Goal: Browse casually

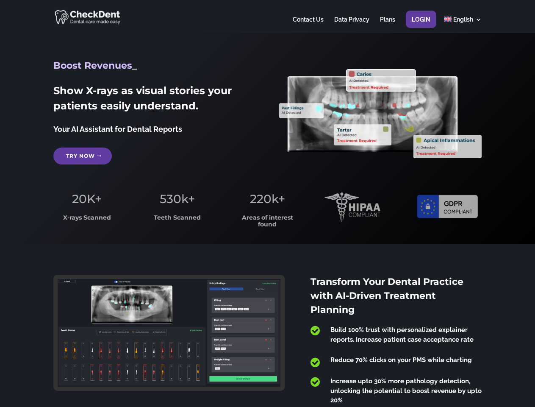
click at [267, 203] on span "220k+" at bounding box center [267, 199] width 35 height 14
click at [267, 17] on div at bounding box center [267, 16] width 428 height 33
click at [267, 203] on span "220k+" at bounding box center [267, 199] width 35 height 14
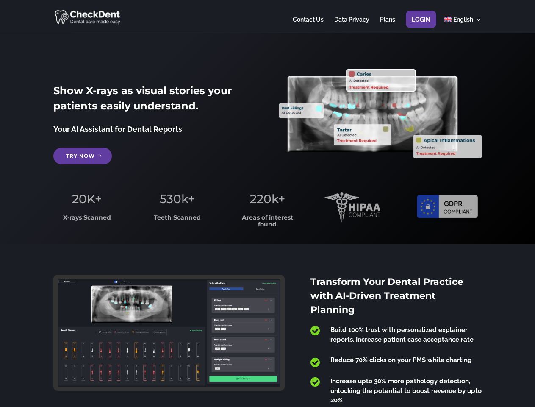
click at [267, 17] on div at bounding box center [267, 16] width 428 height 33
